Goal: Register for event/course: Register for event/course

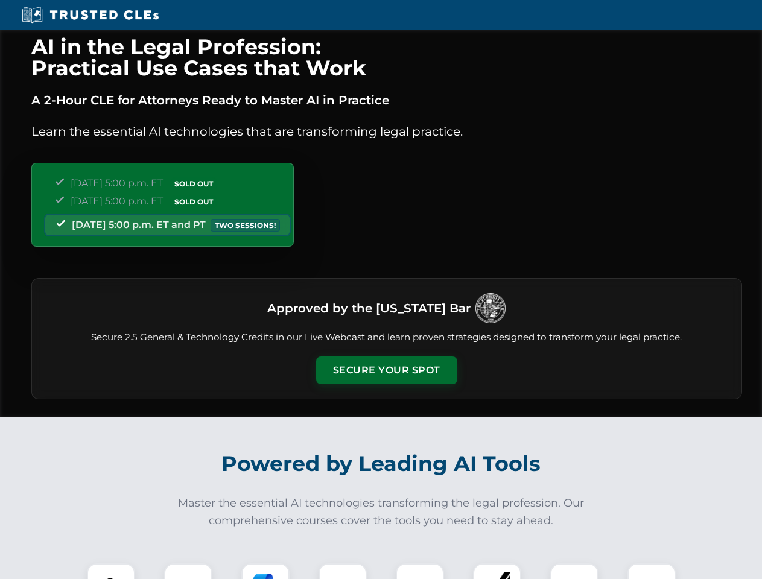
click at [386, 370] on button "Secure Your Spot" at bounding box center [386, 371] width 141 height 28
click at [111, 571] on img at bounding box center [111, 587] width 35 height 35
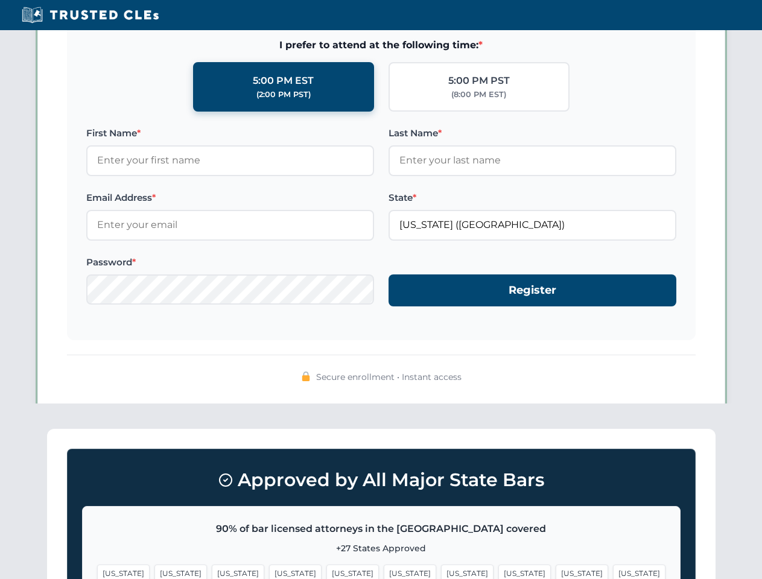
click at [441, 571] on span "[US_STATE]" at bounding box center [467, 573] width 52 height 17
click at [556, 571] on span "[US_STATE]" at bounding box center [582, 573] width 52 height 17
